Goal: Task Accomplishment & Management: Manage account settings

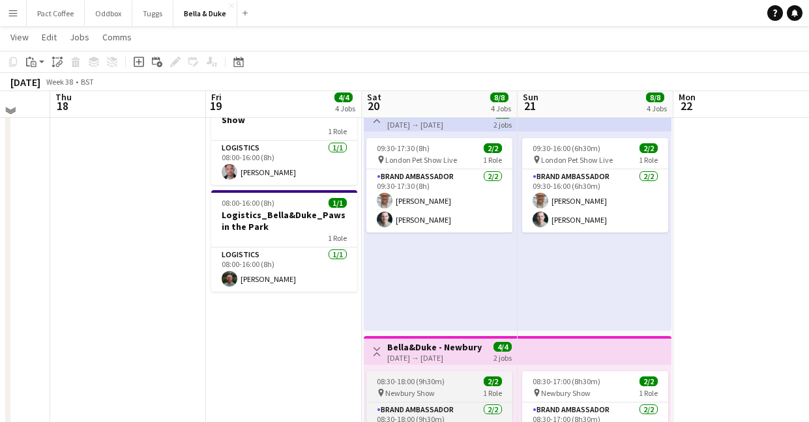
scroll to position [336, 0]
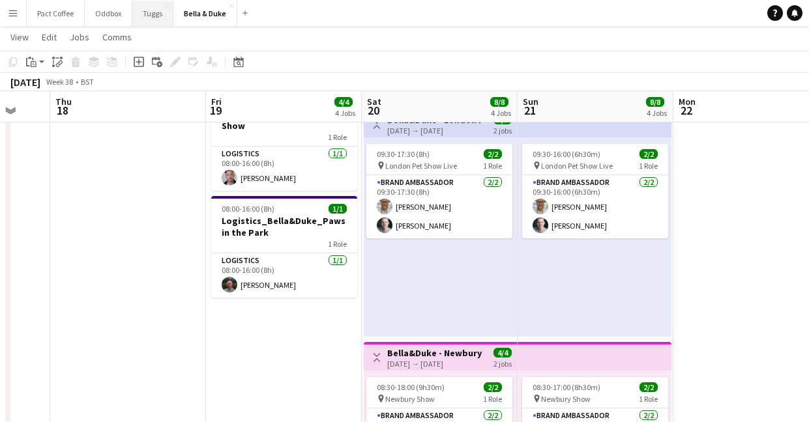
click at [149, 14] on button "Tuggs Close" at bounding box center [152, 13] width 41 height 25
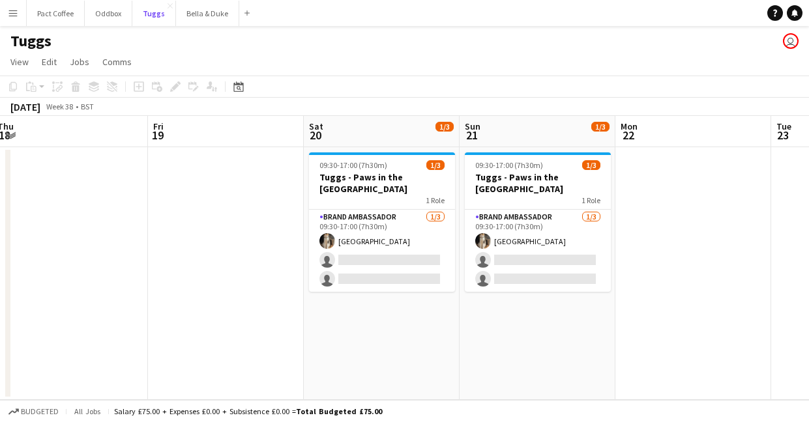
scroll to position [0, 489]
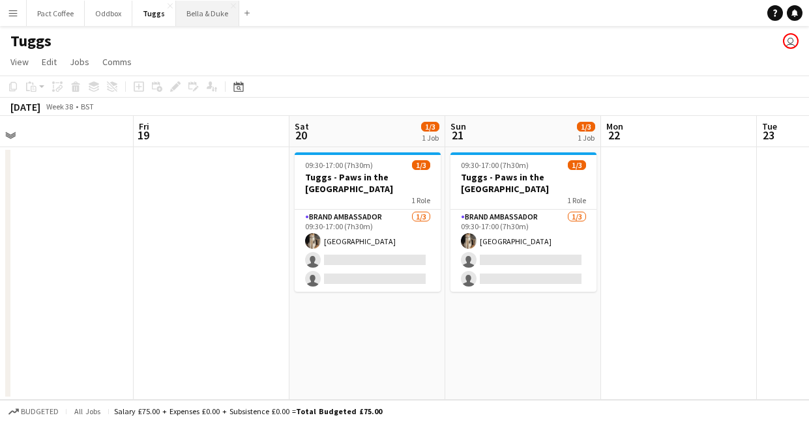
click at [210, 18] on button "Bella & Duke Close" at bounding box center [207, 13] width 63 height 25
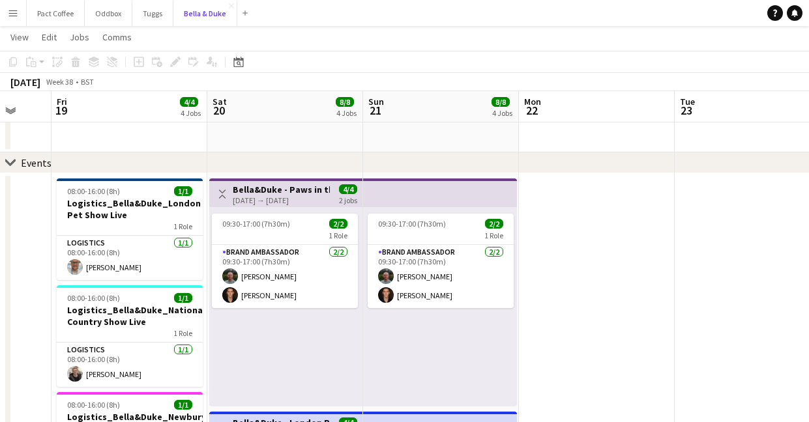
scroll to position [35, 0]
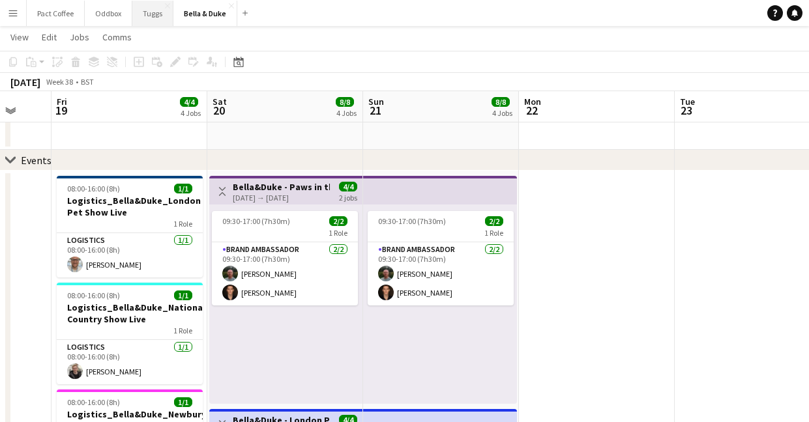
click at [143, 14] on button "Tuggs Close" at bounding box center [152, 13] width 41 height 25
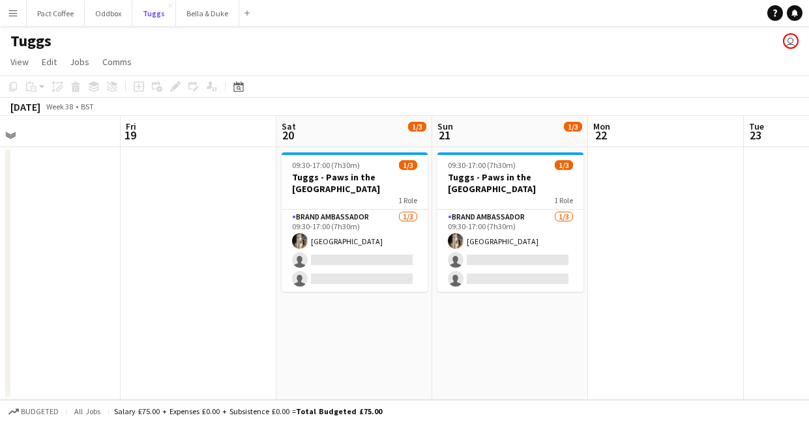
scroll to position [0, 367]
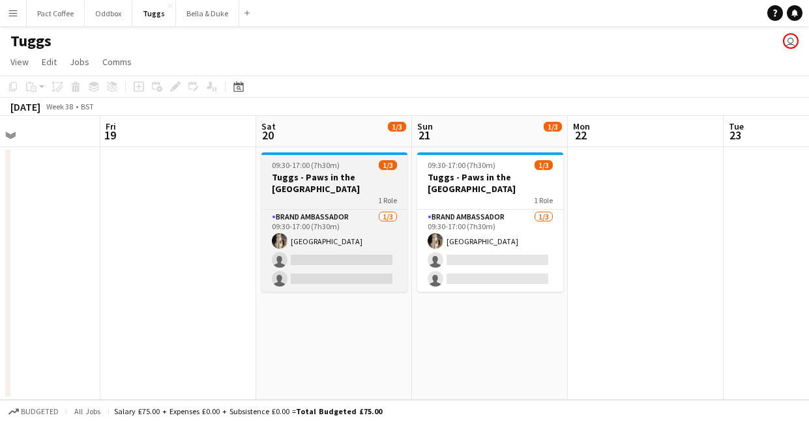
click at [336, 184] on h3 "Tuggs - Paws in the [GEOGRAPHIC_DATA]" at bounding box center [334, 182] width 146 height 23
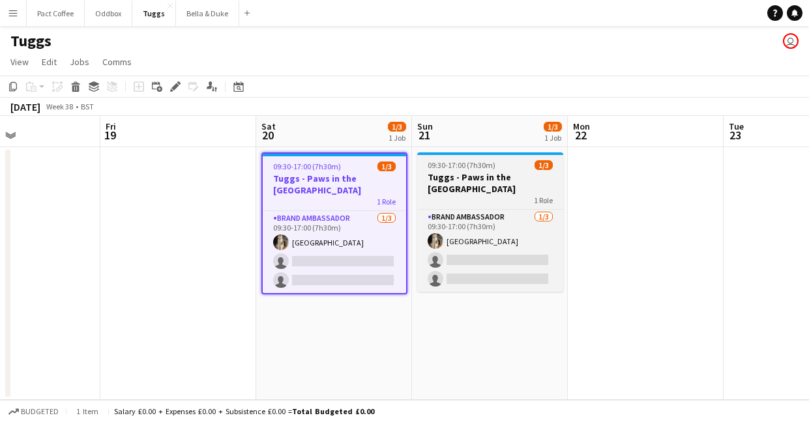
click at [462, 168] on span "09:30-17:00 (7h30m)" at bounding box center [462, 165] width 68 height 10
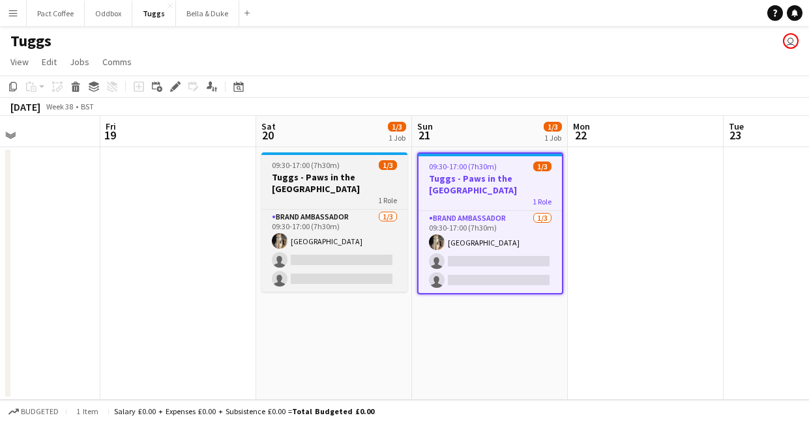
click at [315, 195] on div "1 Role" at bounding box center [334, 200] width 146 height 10
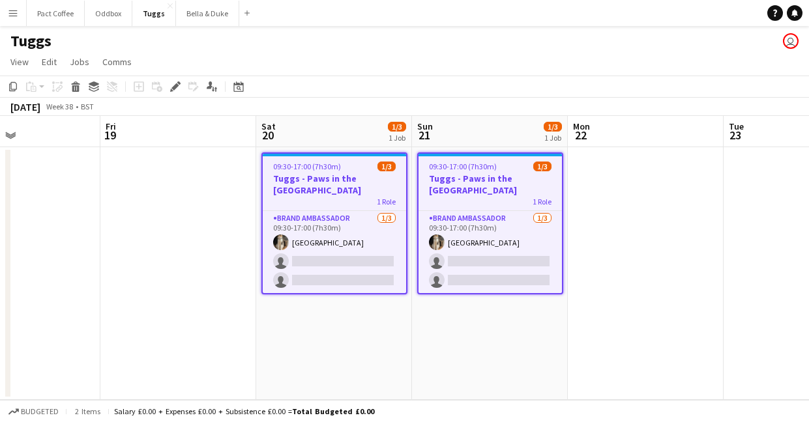
click at [438, 190] on h3 "Tuggs - Paws in the [GEOGRAPHIC_DATA]" at bounding box center [489, 184] width 143 height 23
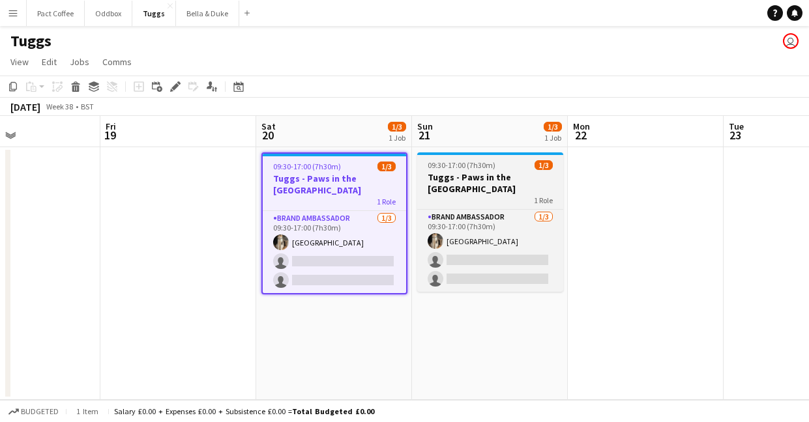
click at [438, 190] on h3 "Tuggs - Paws in the [GEOGRAPHIC_DATA]" at bounding box center [490, 182] width 146 height 23
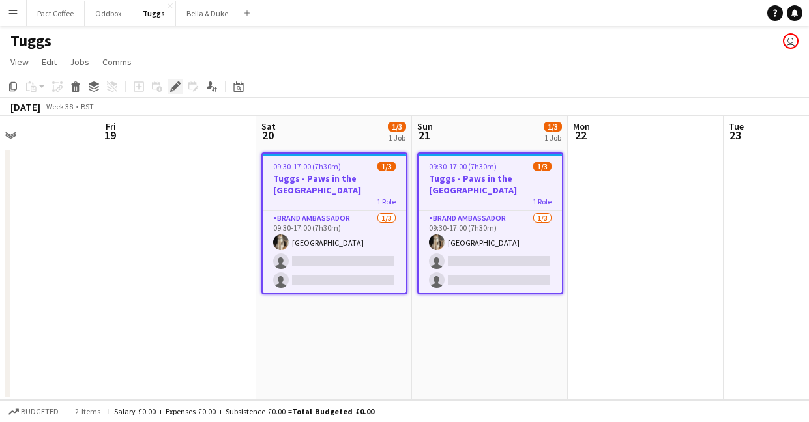
click at [172, 85] on icon "Edit" at bounding box center [175, 86] width 10 height 10
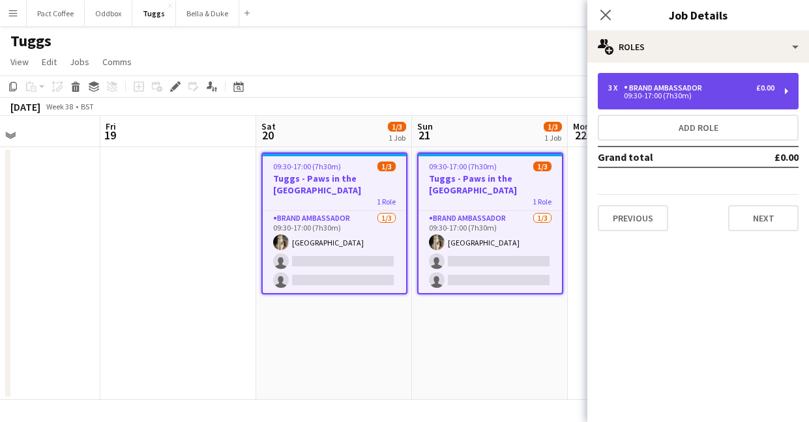
click at [701, 94] on div "09:30-17:00 (7h30m)" at bounding box center [691, 96] width 166 height 7
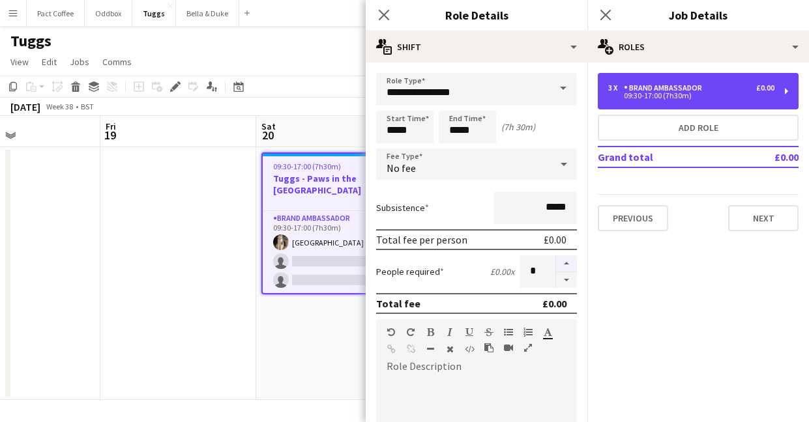
scroll to position [18, 0]
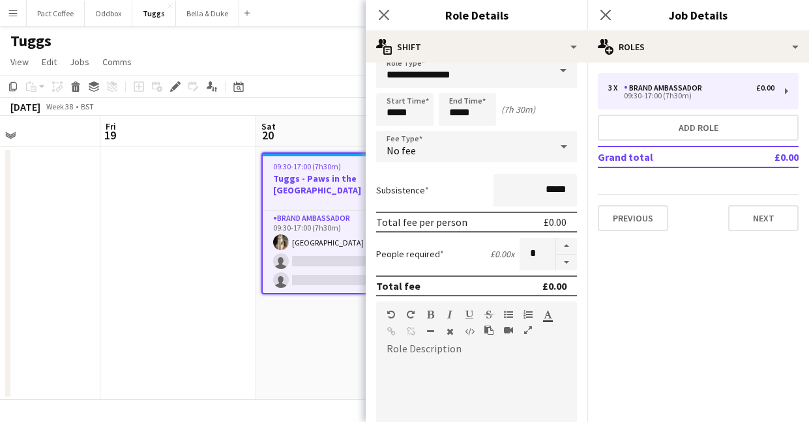
click at [564, 270] on form "**********" at bounding box center [477, 393] width 222 height 676
click at [566, 266] on button "button" at bounding box center [566, 263] width 21 height 16
type input "*"
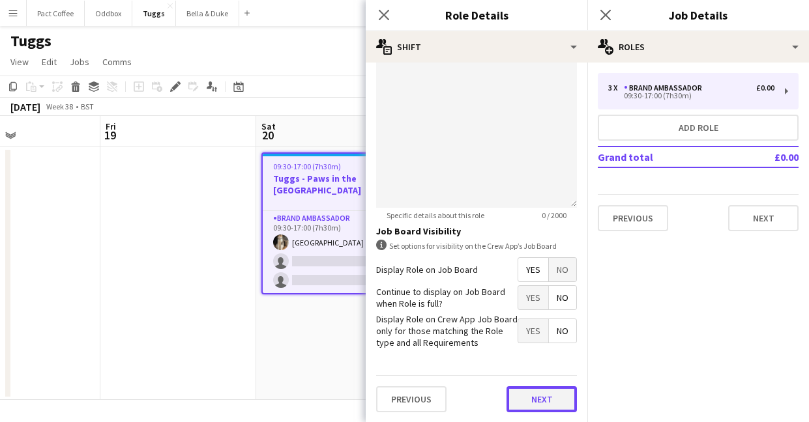
click at [539, 397] on button "Next" at bounding box center [541, 399] width 70 height 26
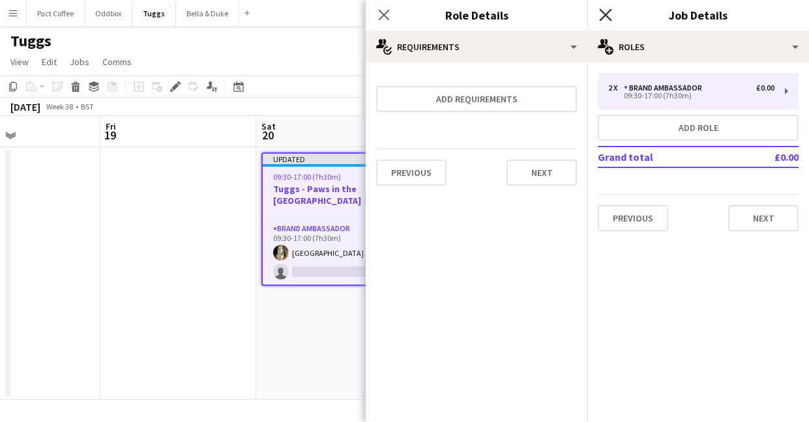
click at [608, 14] on icon "Close pop-in" at bounding box center [605, 14] width 12 height 12
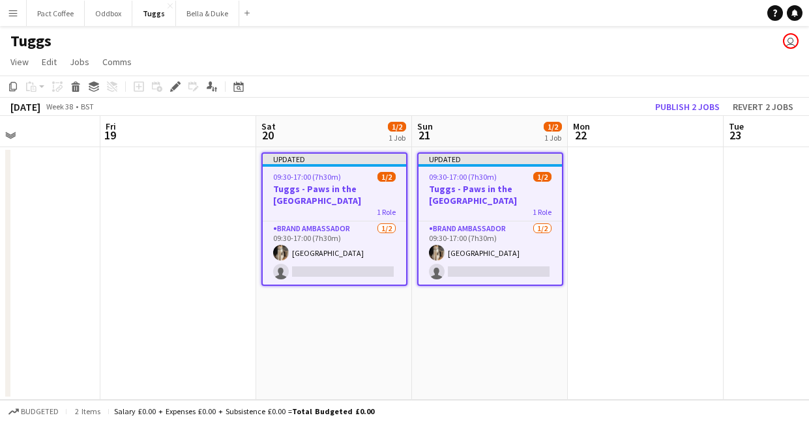
click at [648, 284] on app-date-cell at bounding box center [646, 273] width 156 height 253
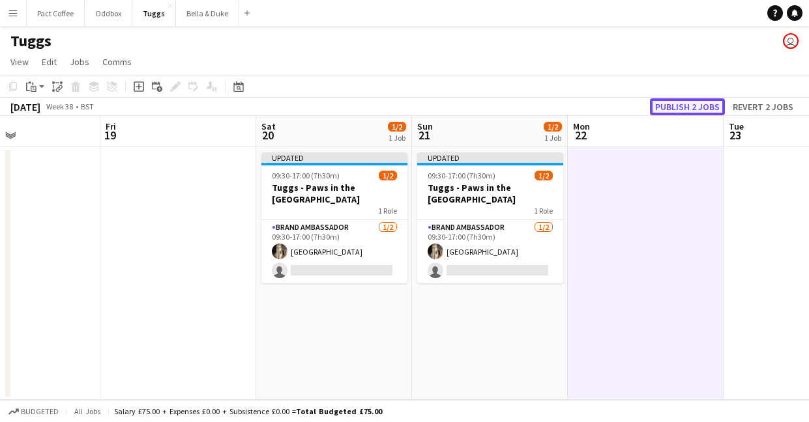
click at [676, 105] on button "Publish 2 jobs" at bounding box center [687, 106] width 75 height 17
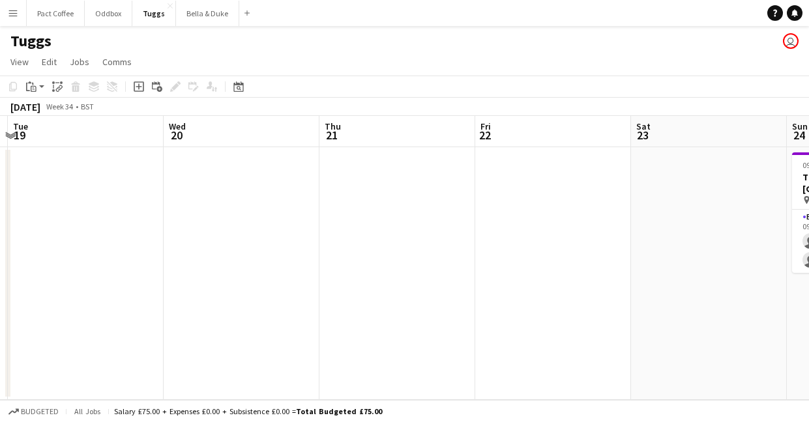
scroll to position [0, 505]
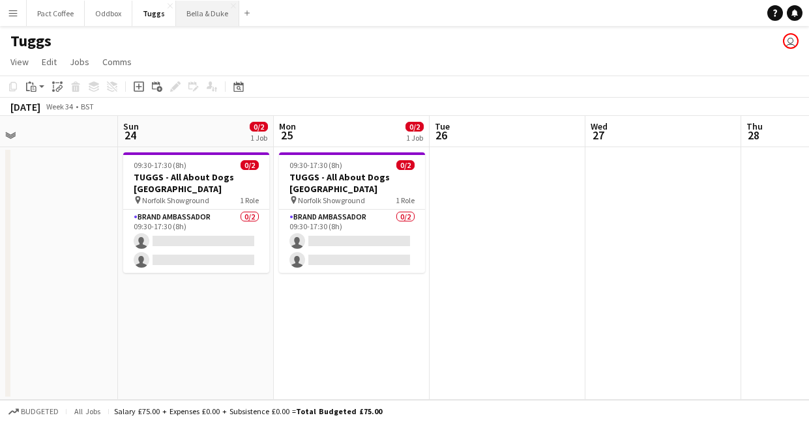
click at [195, 22] on button "Bella & Duke Close" at bounding box center [207, 13] width 63 height 25
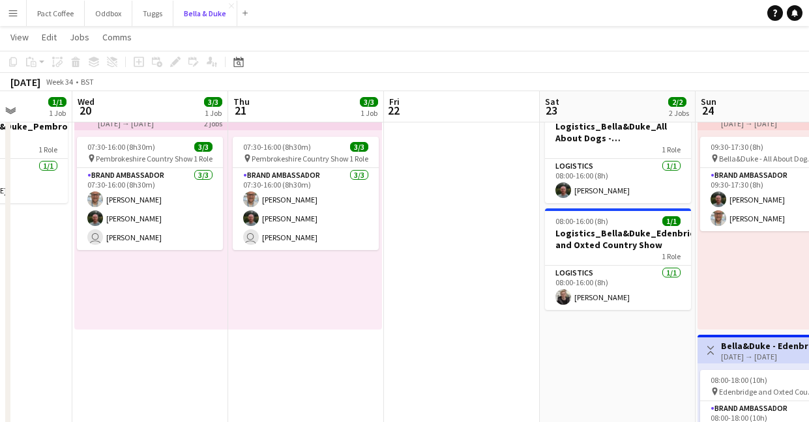
scroll to position [109, 0]
click at [150, 15] on button "Tuggs Close" at bounding box center [152, 13] width 41 height 25
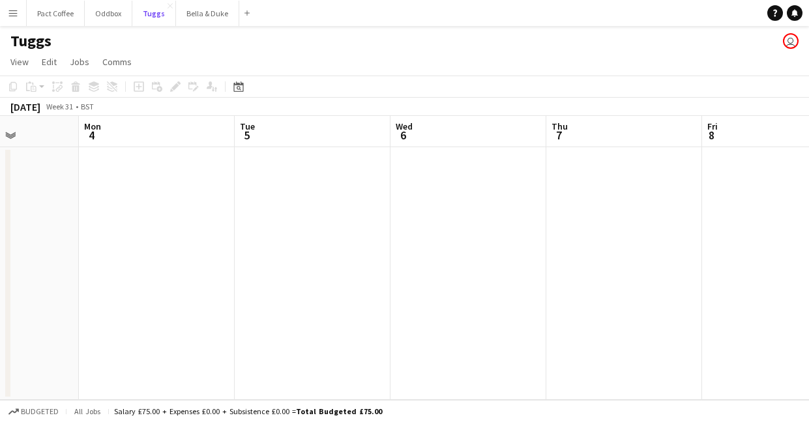
scroll to position [0, 378]
click at [16, 59] on span "View" at bounding box center [19, 62] width 18 height 12
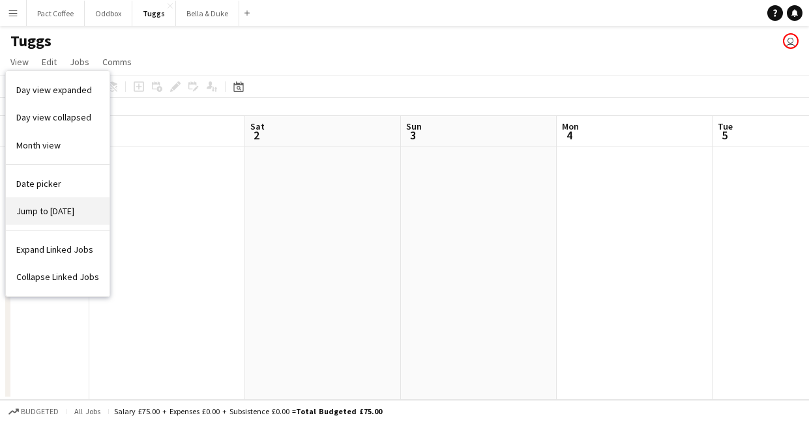
click at [48, 218] on link "Jump to [DATE]" at bounding box center [58, 210] width 104 height 27
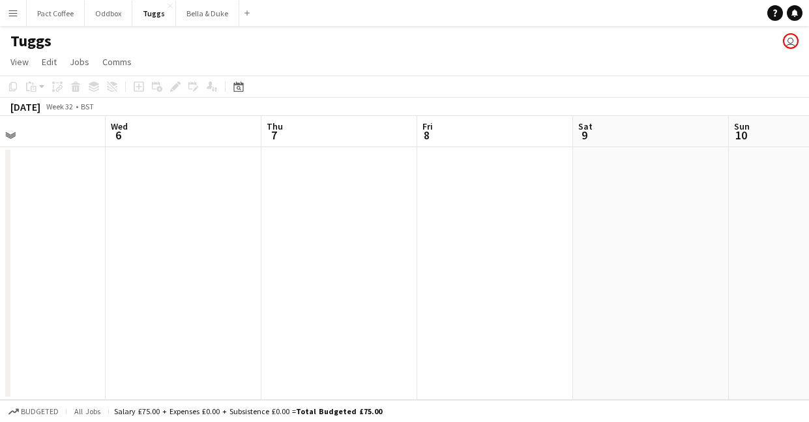
scroll to position [0, 370]
click at [218, 15] on button "Bella & Duke Close" at bounding box center [207, 13] width 63 height 25
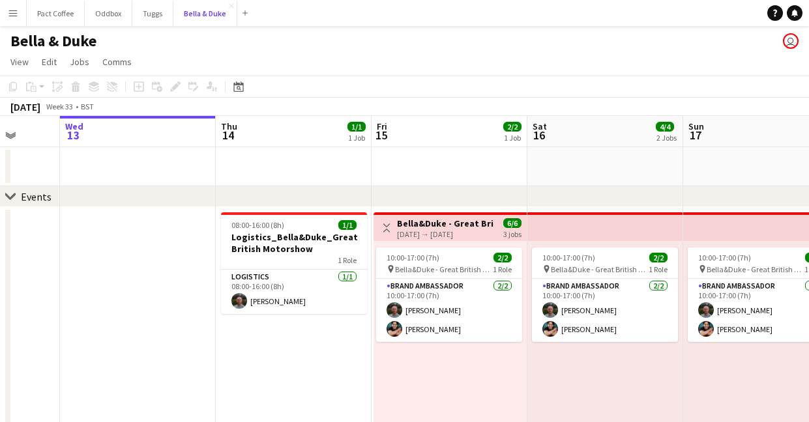
scroll to position [0, 411]
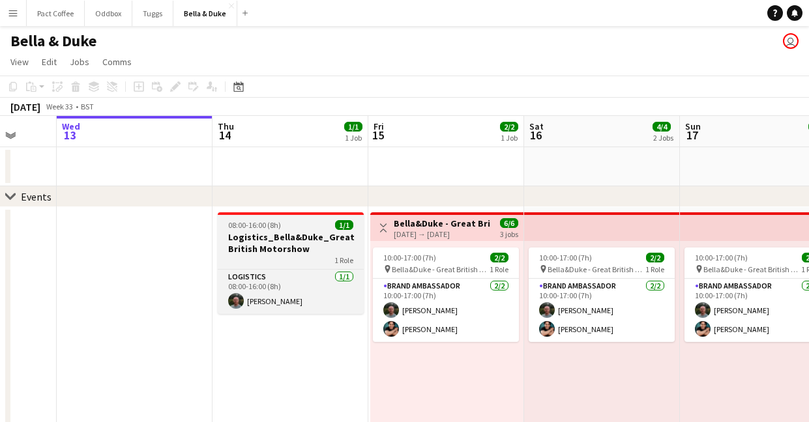
click at [256, 239] on h3 "Logistics_Bella&Duke_Great British Motorshow" at bounding box center [291, 242] width 146 height 23
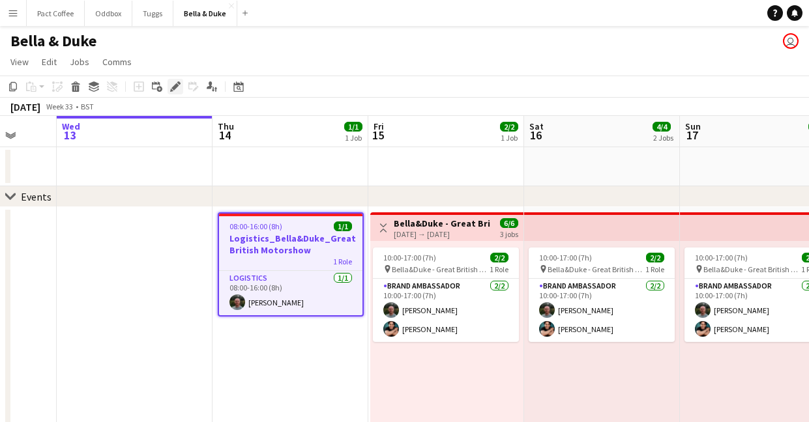
click at [173, 83] on icon "Edit" at bounding box center [175, 86] width 10 height 10
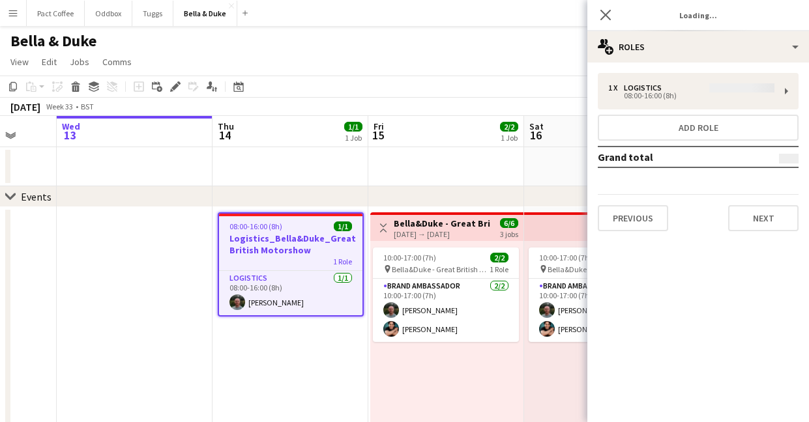
type input "**********"
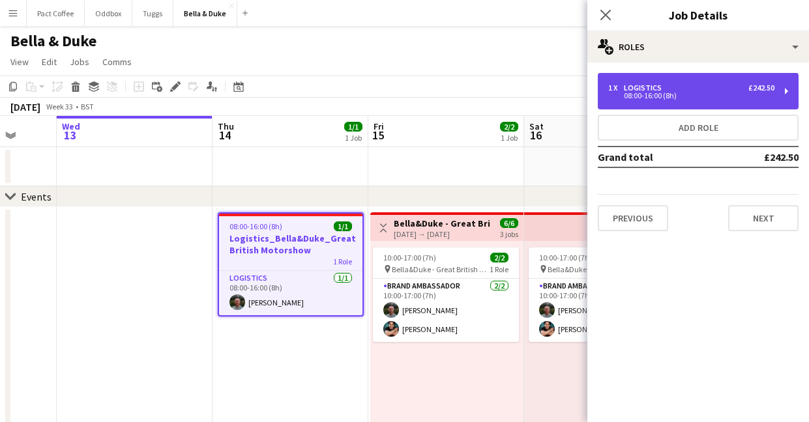
click at [673, 97] on div "08:00-16:00 (8h)" at bounding box center [691, 96] width 166 height 7
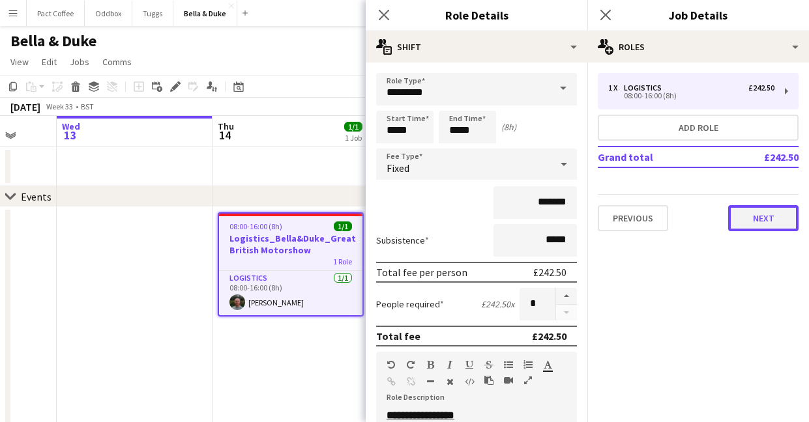
click at [758, 219] on button "Next" at bounding box center [763, 218] width 70 height 26
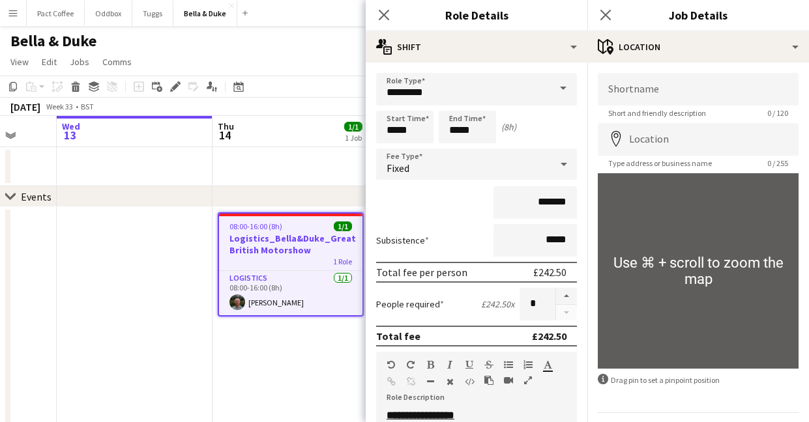
scroll to position [38, 0]
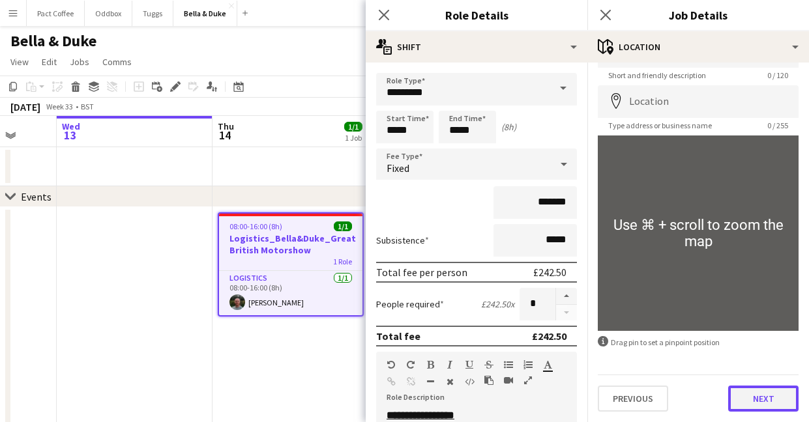
click at [771, 408] on button "Next" at bounding box center [763, 399] width 70 height 26
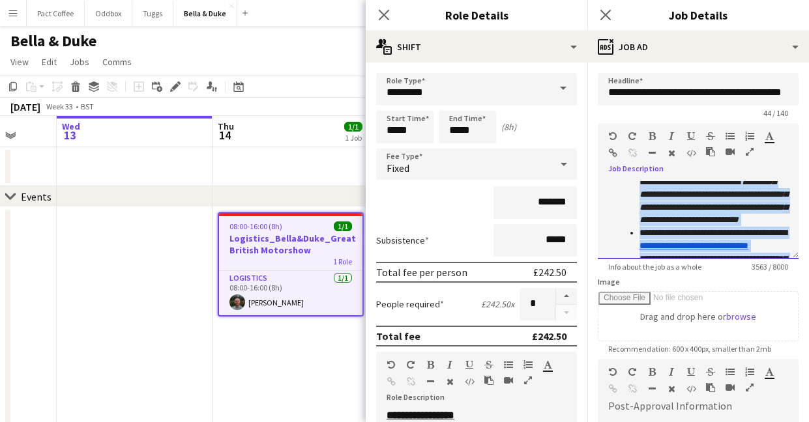
scroll to position [0, 0]
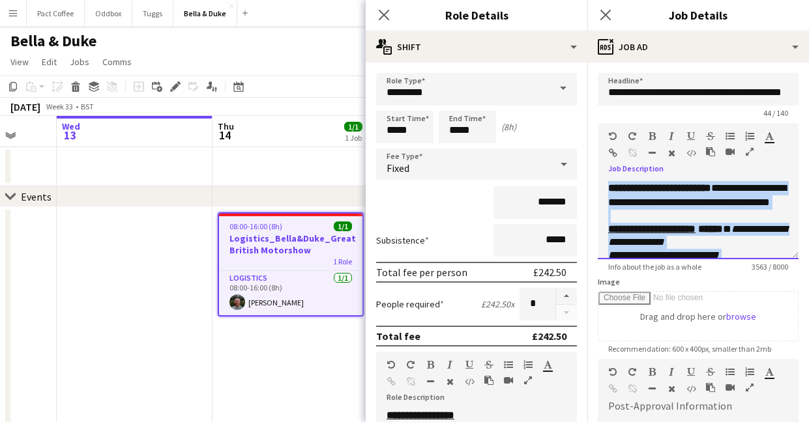
drag, startPoint x: 770, startPoint y: 246, endPoint x: 606, endPoint y: 191, distance: 173.3
click at [606, 191] on div "**********" at bounding box center [698, 220] width 201 height 78
click at [717, 223] on div at bounding box center [698, 216] width 180 height 13
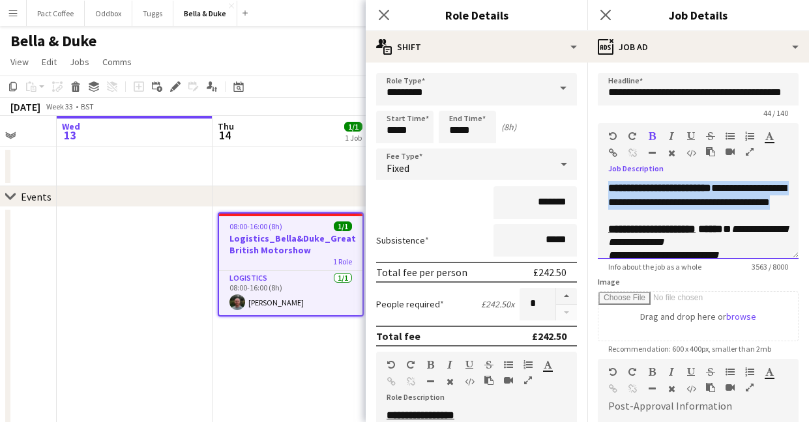
drag, startPoint x: 704, startPoint y: 218, endPoint x: 598, endPoint y: 181, distance: 111.7
click at [598, 181] on div "**********" at bounding box center [698, 220] width 201 height 78
copy p "**********"
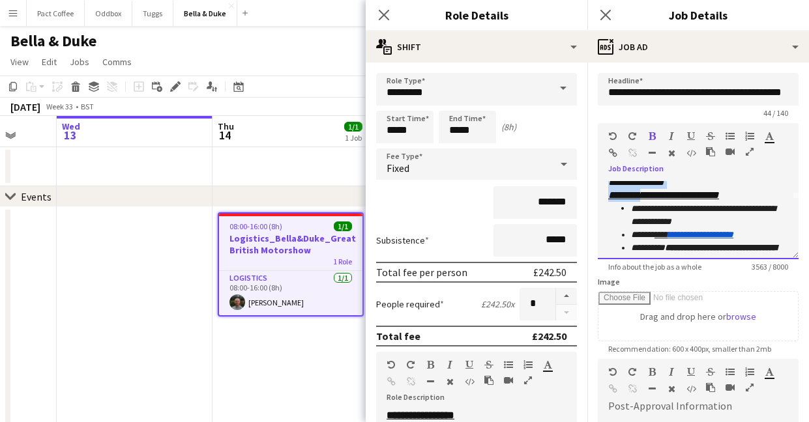
scroll to position [65, 0]
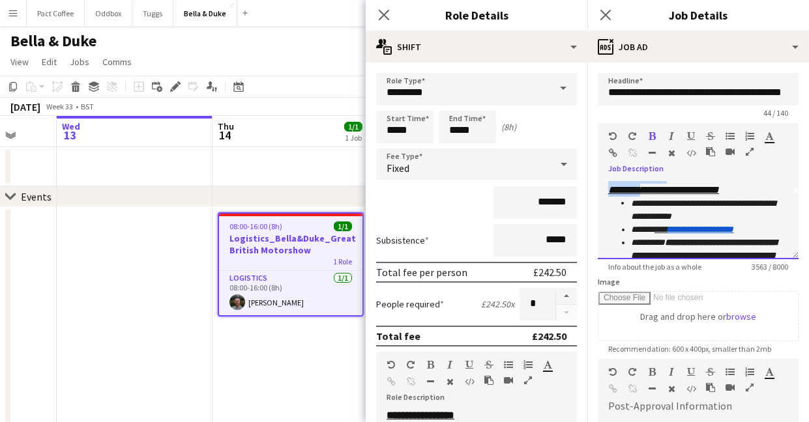
drag, startPoint x: 608, startPoint y: 201, endPoint x: 642, endPoint y: 209, distance: 34.6
click at [642, 209] on div "**********" at bounding box center [698, 326] width 180 height 362
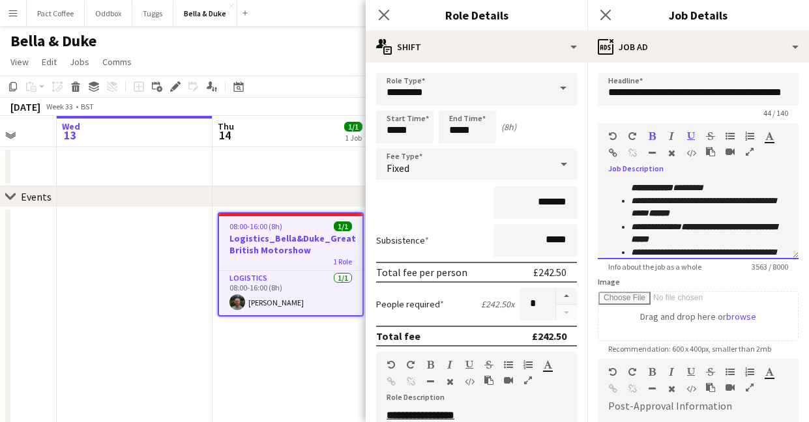
scroll to position [167, 0]
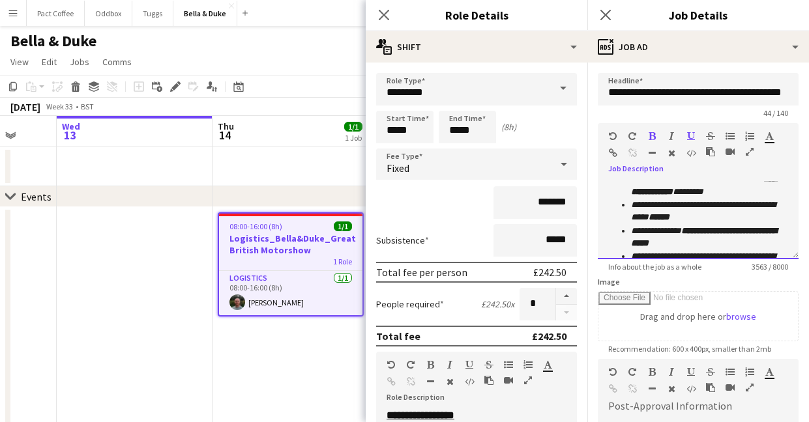
drag, startPoint x: 690, startPoint y: 218, endPoint x: 752, endPoint y: 207, distance: 63.0
click at [752, 207] on ul "**********" at bounding box center [698, 250] width 180 height 310
copy ul "**********"
